Goal: Task Accomplishment & Management: Use online tool/utility

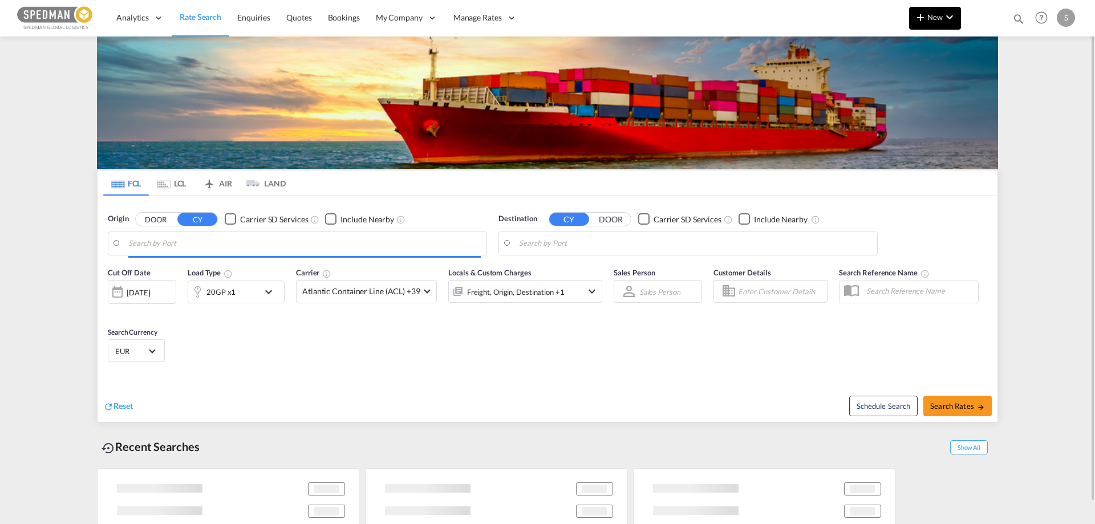
click at [946, 12] on md-icon "icon-chevron-down" at bounding box center [950, 17] width 14 height 14
type input "[GEOGRAPHIC_DATA], [GEOGRAPHIC_DATA]"
type input "Jeddah, SAJED"
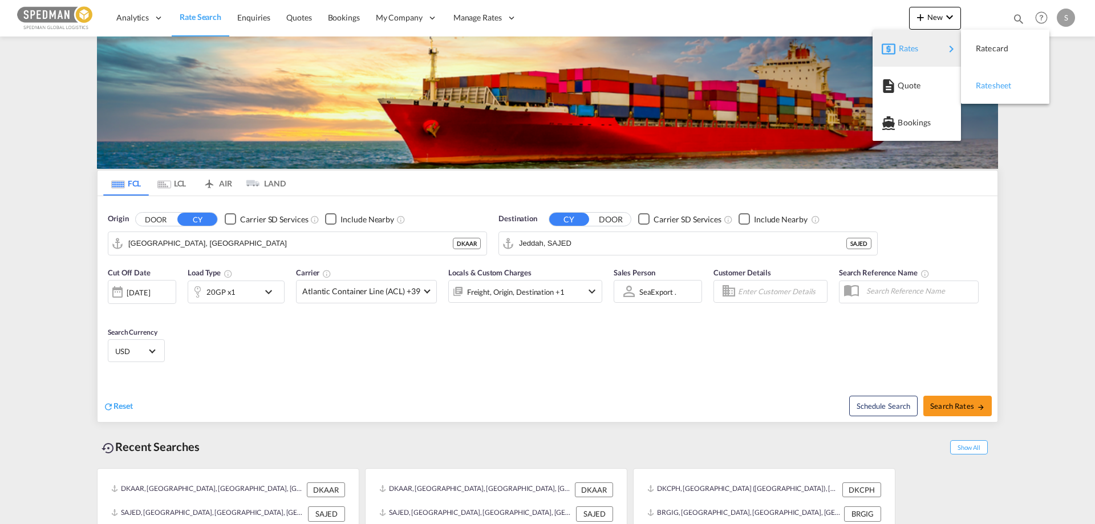
click at [1002, 92] on div "Ratesheet" at bounding box center [997, 85] width 42 height 29
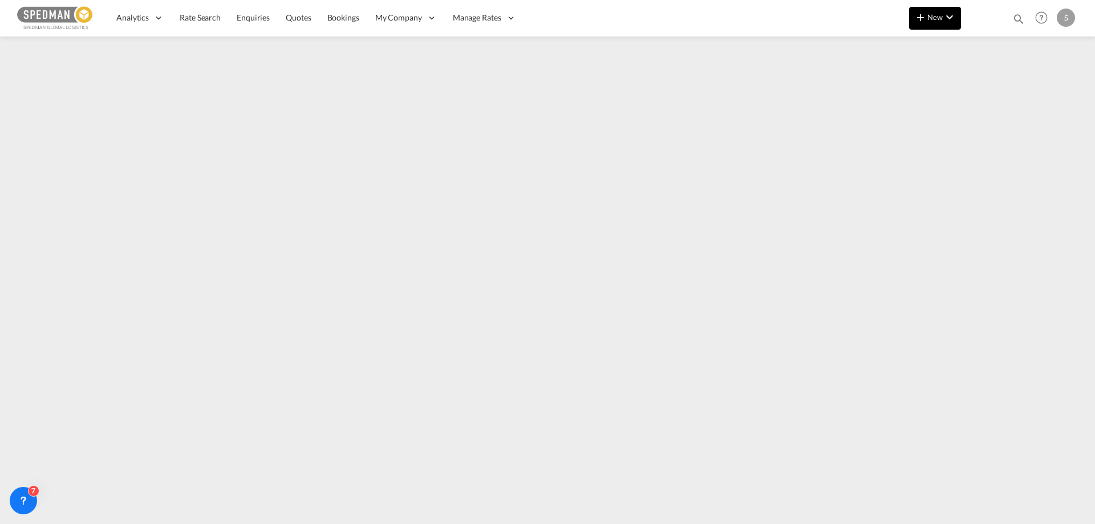
click at [928, 21] on span "New" at bounding box center [935, 17] width 43 height 9
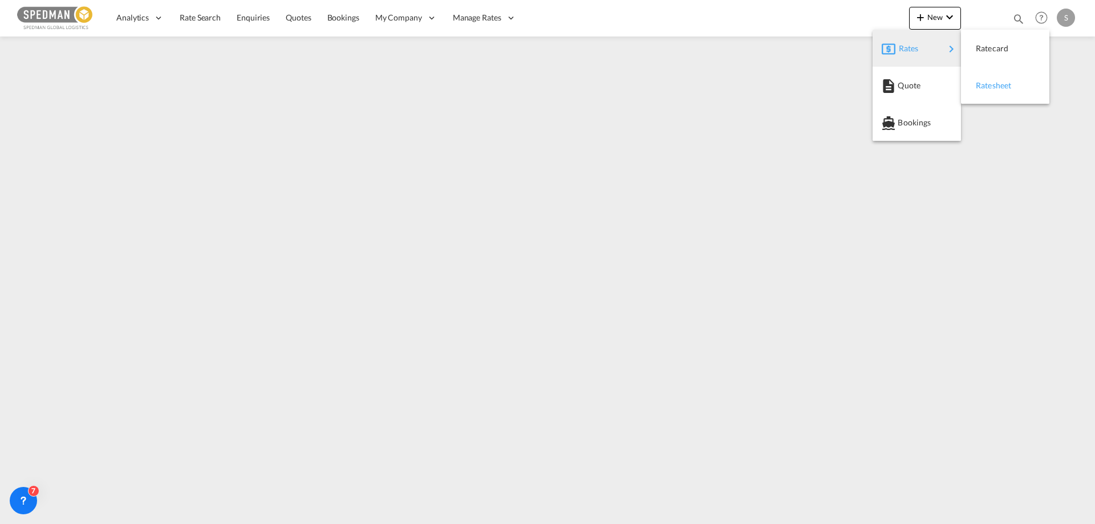
click at [1012, 87] on div "Ratesheet" at bounding box center [997, 85] width 42 height 29
